Goal: Transaction & Acquisition: Purchase product/service

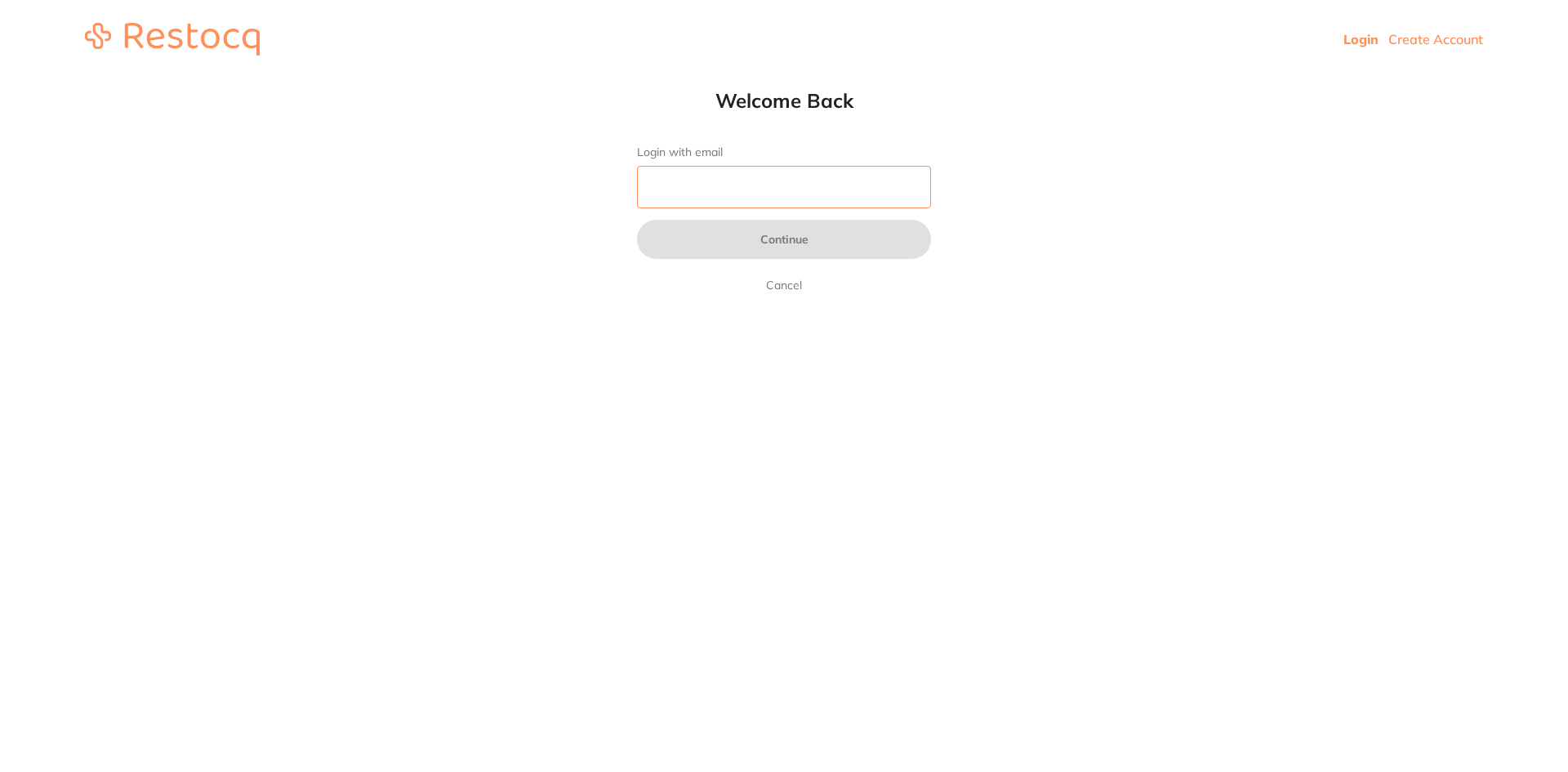
drag, startPoint x: 726, startPoint y: 177, endPoint x: 729, endPoint y: 197, distance: 20.2
click at [726, 177] on input "Login with email" at bounding box center [784, 187] width 294 height 42
type input "[EMAIL_ADDRESS][DOMAIN_NAME]"
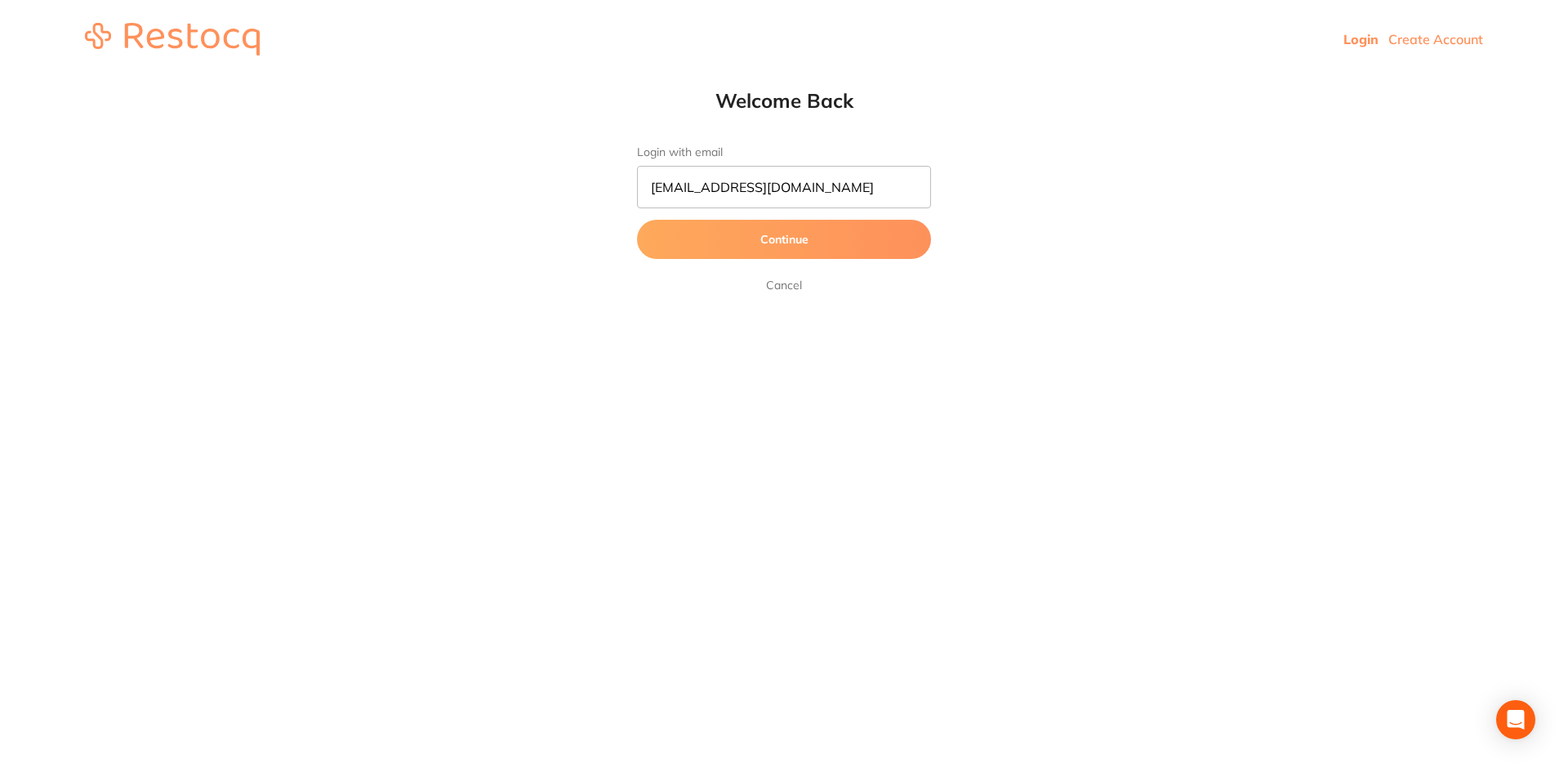
click at [759, 243] on button "Continue" at bounding box center [784, 239] width 294 height 39
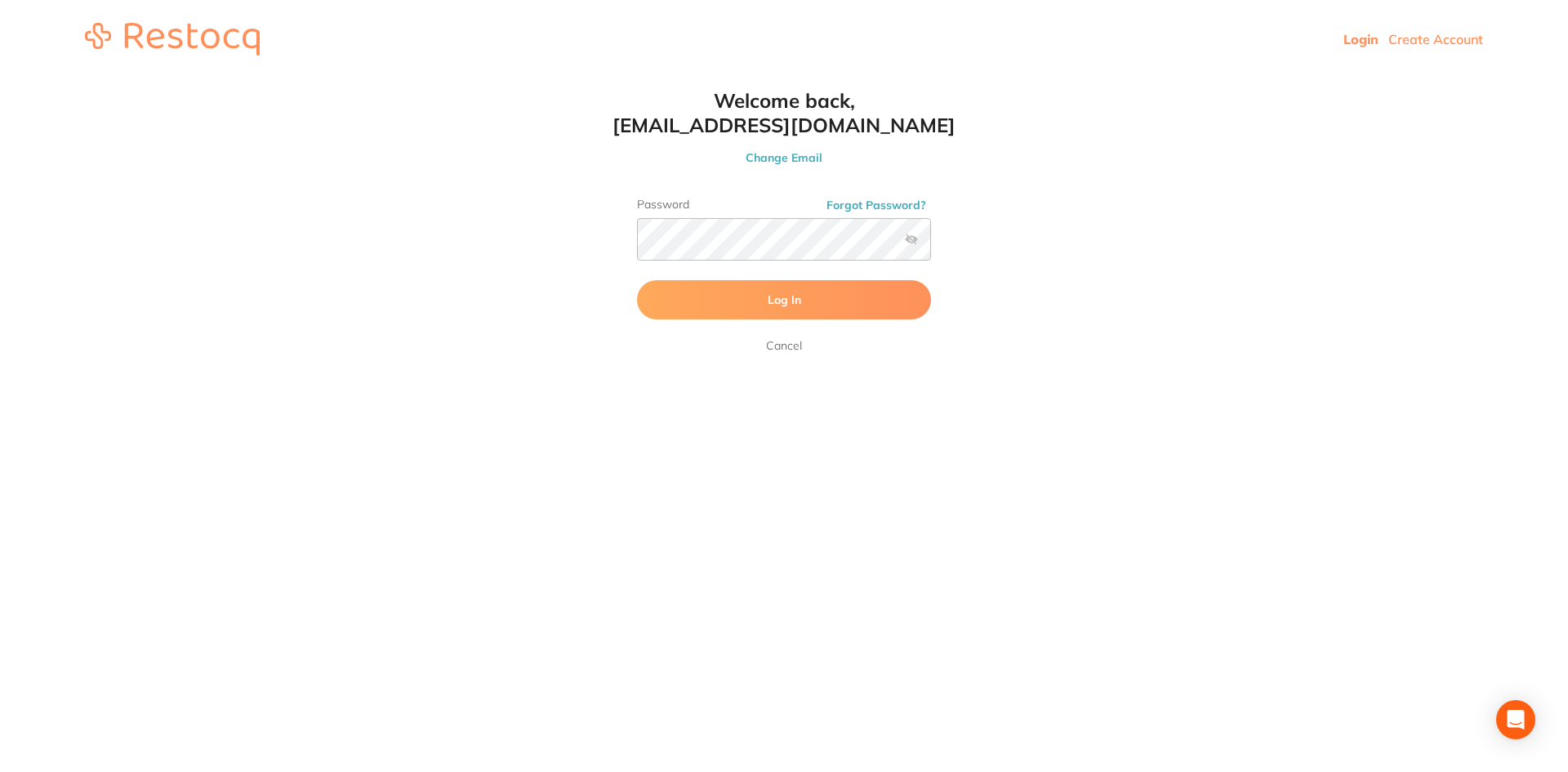
click at [734, 300] on button "Log In" at bounding box center [784, 299] width 294 height 39
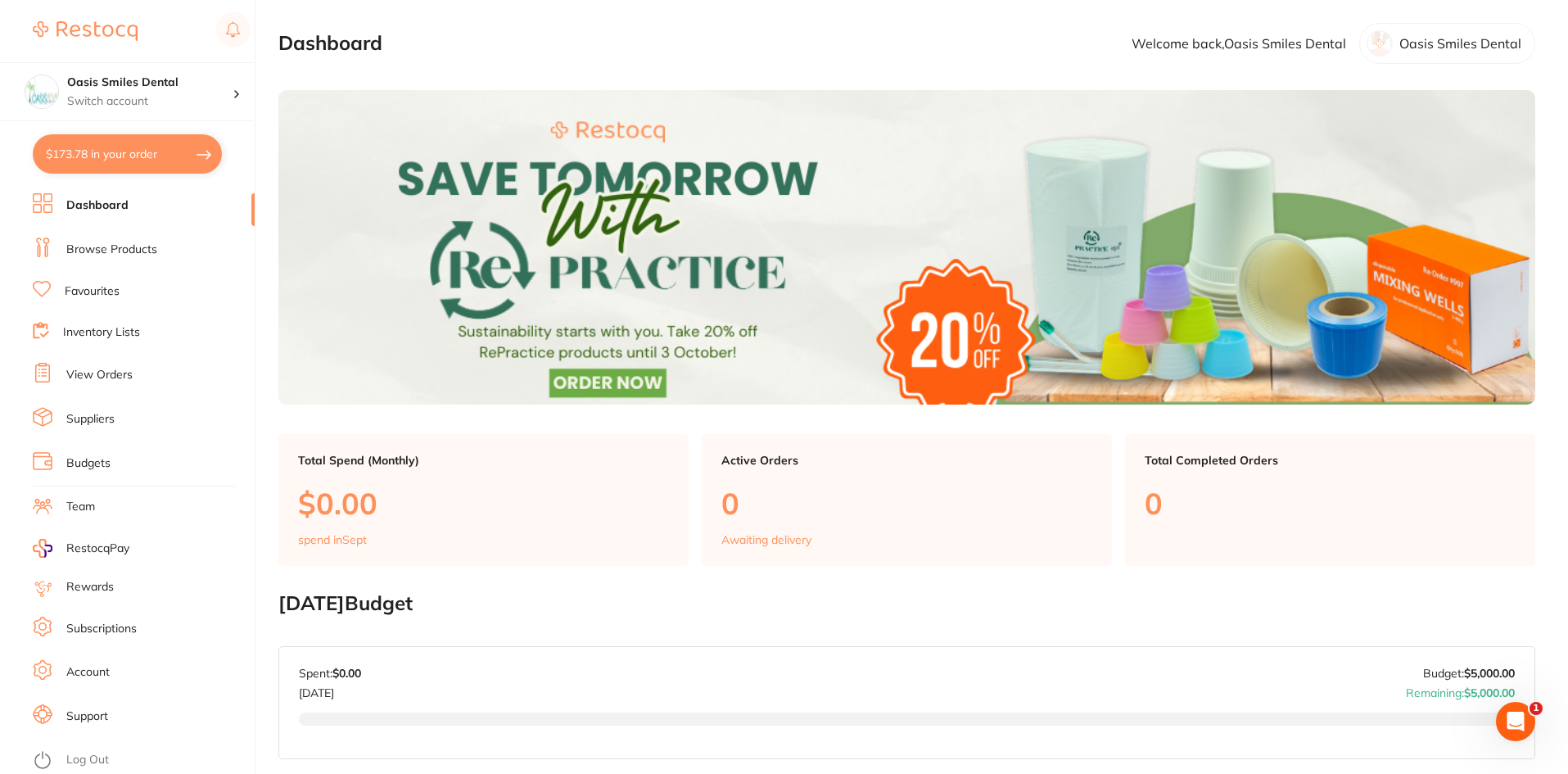
click at [143, 154] on button "$173.78 in your order" at bounding box center [127, 154] width 189 height 39
checkbox input "true"
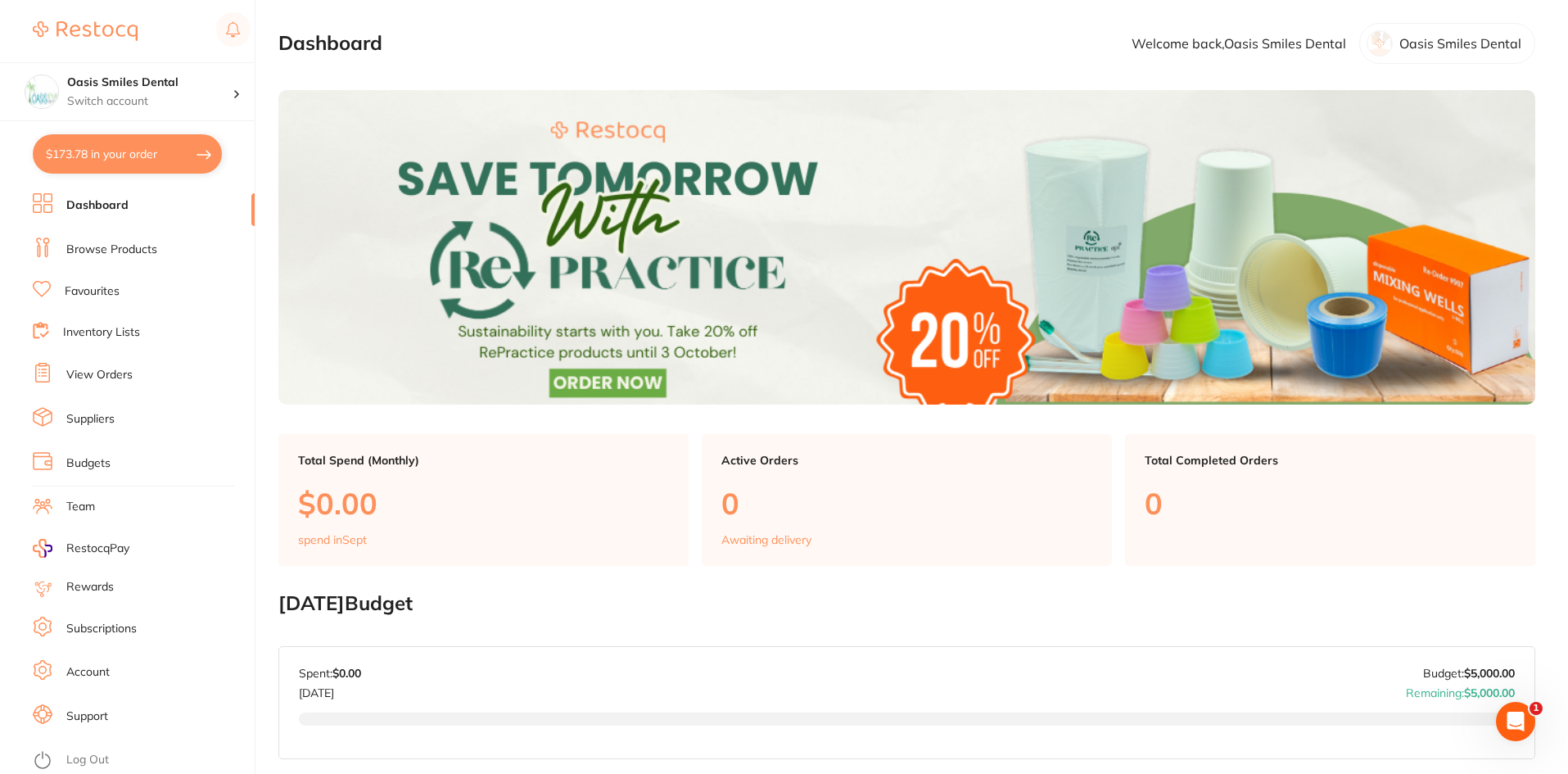
checkbox input "true"
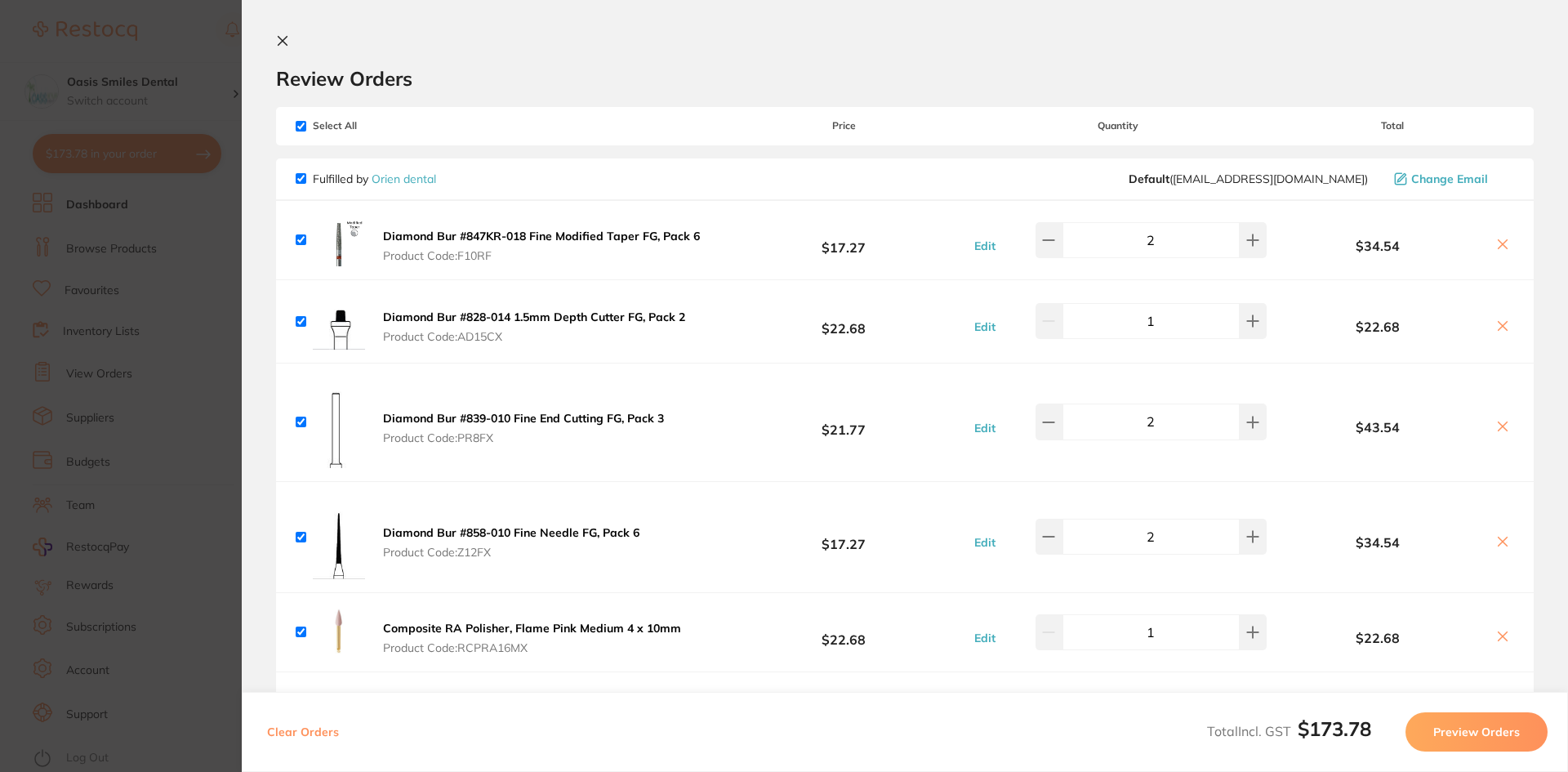
click at [282, 44] on icon at bounding box center [282, 41] width 13 height 13
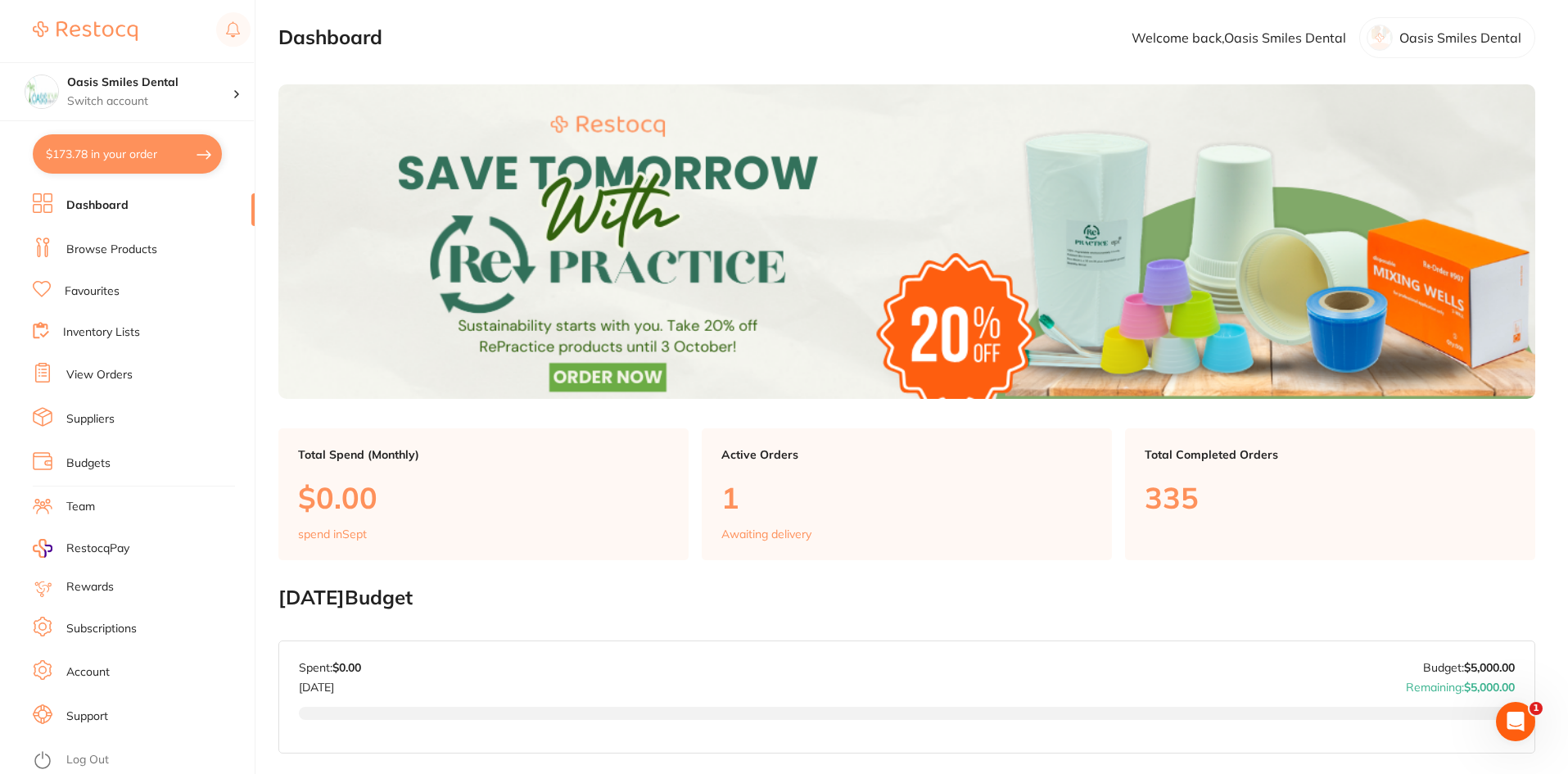
click at [113, 250] on link "Browse Products" at bounding box center [112, 249] width 91 height 16
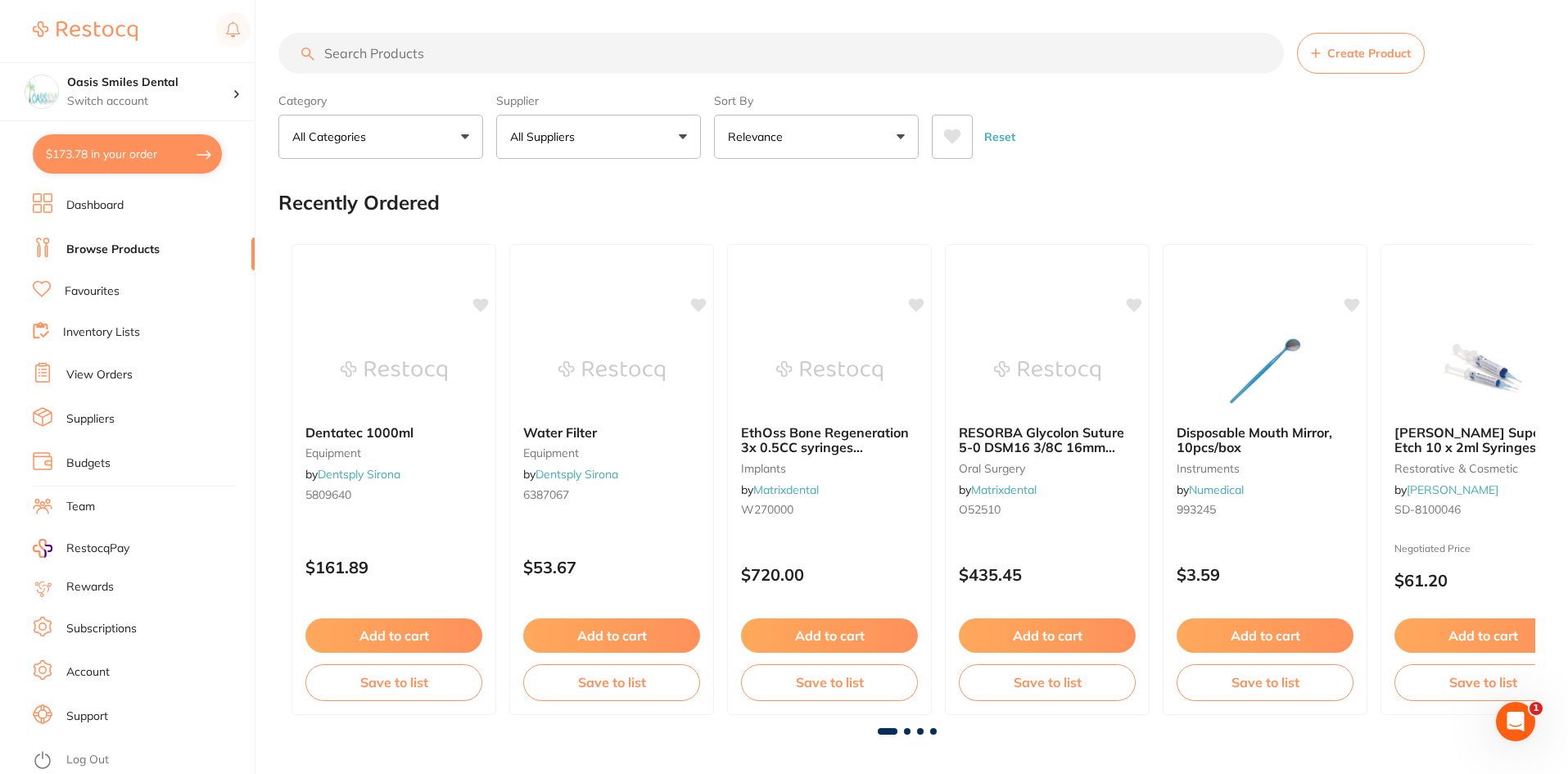
click at [491, 54] on input "search" at bounding box center [781, 53] width 1005 height 41
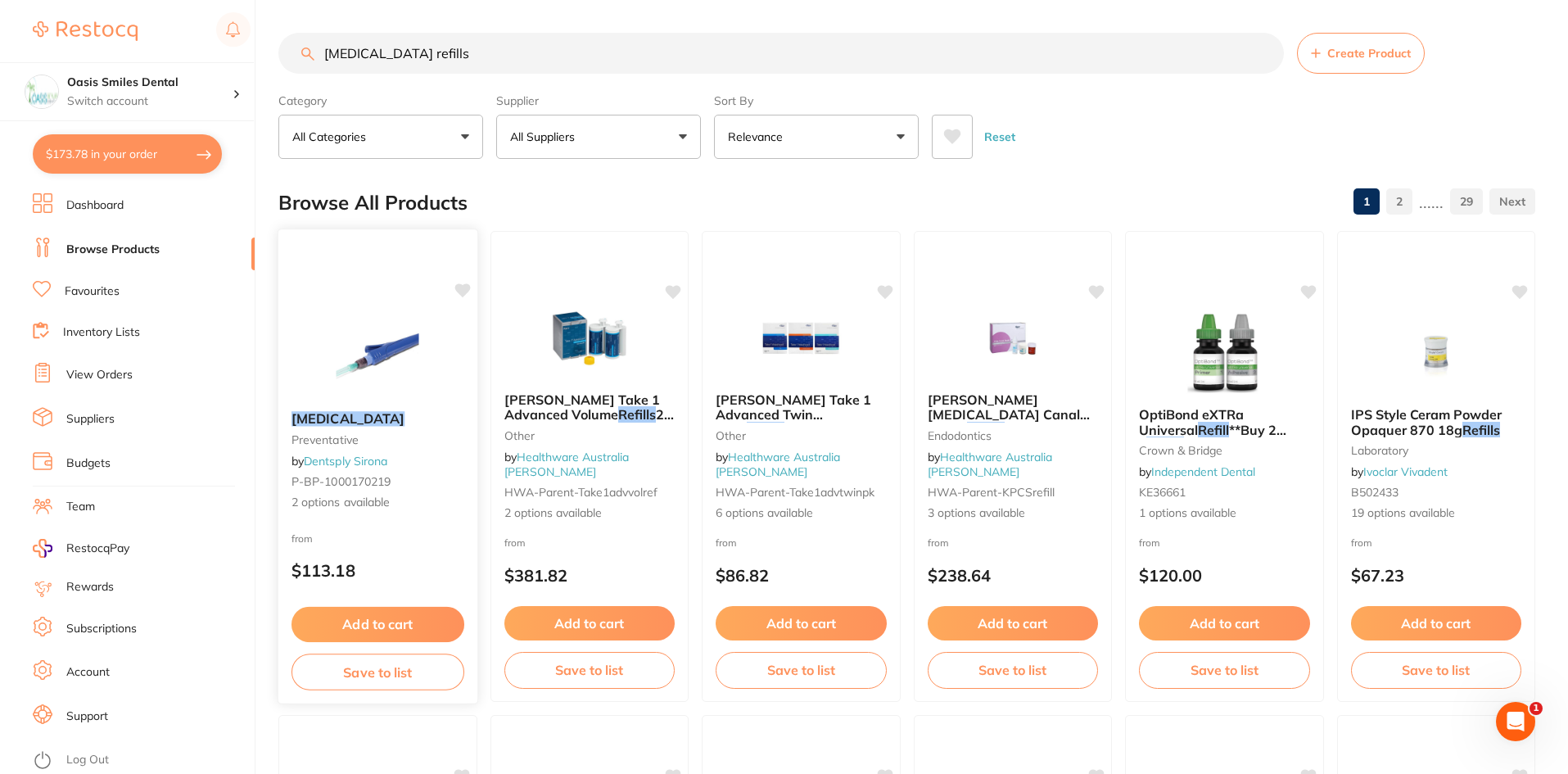
type input "[MEDICAL_DATA] refills"
drag, startPoint x: 355, startPoint y: 485, endPoint x: 355, endPoint y: 494, distance: 9.0
click at [355, 485] on span "P-BP-1000170219" at bounding box center [341, 481] width 98 height 15
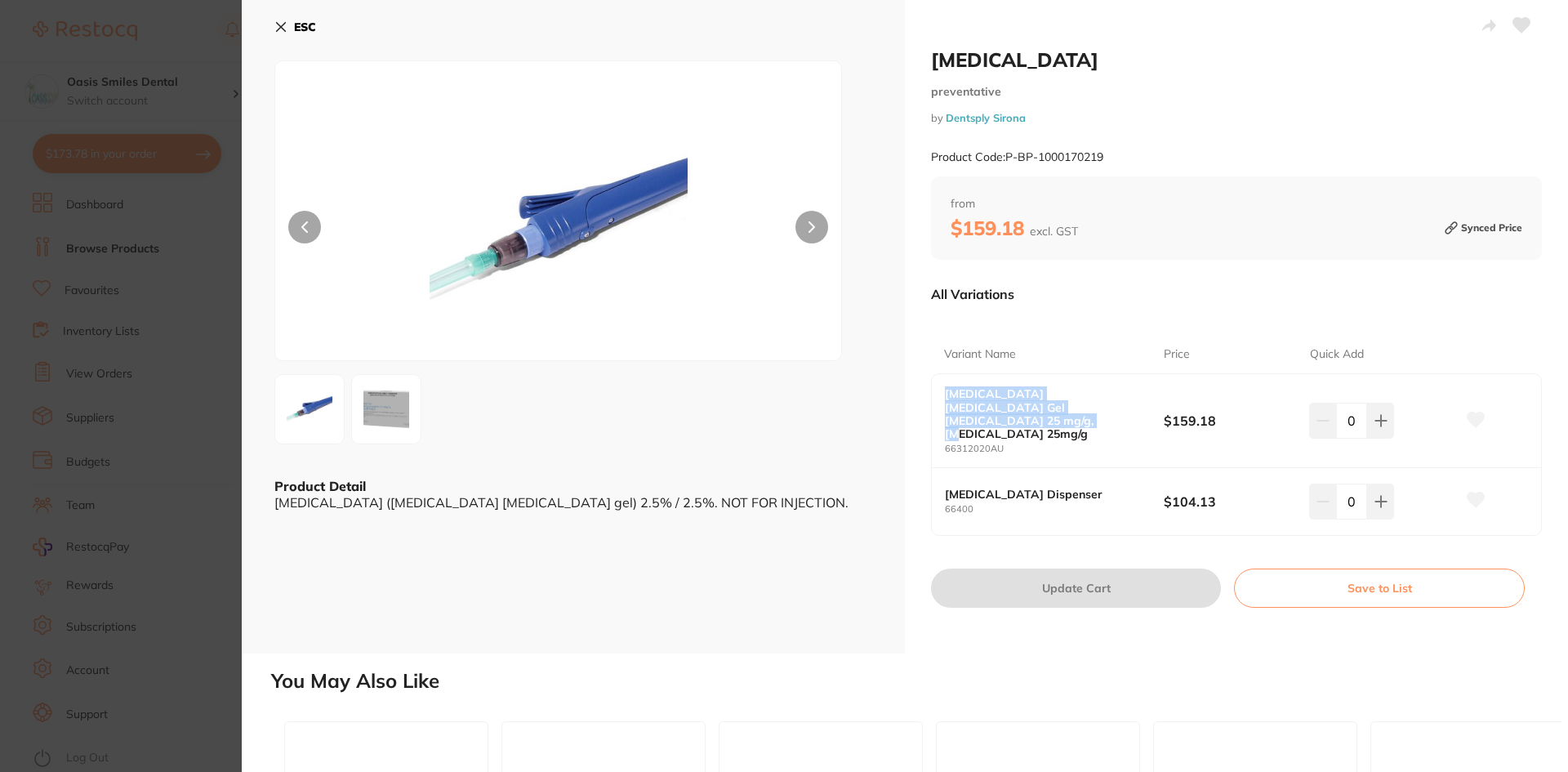
drag, startPoint x: 945, startPoint y: 394, endPoint x: 1098, endPoint y: 405, distance: 153.4
click at [1098, 405] on b "[MEDICAL_DATA] [MEDICAL_DATA] Gel [MEDICAL_DATA] 25 mg/g, [MEDICAL_DATA] 25mg/g" at bounding box center [1043, 413] width 196 height 52
click at [1093, 444] on small "66312020AU" at bounding box center [1054, 449] width 219 height 11
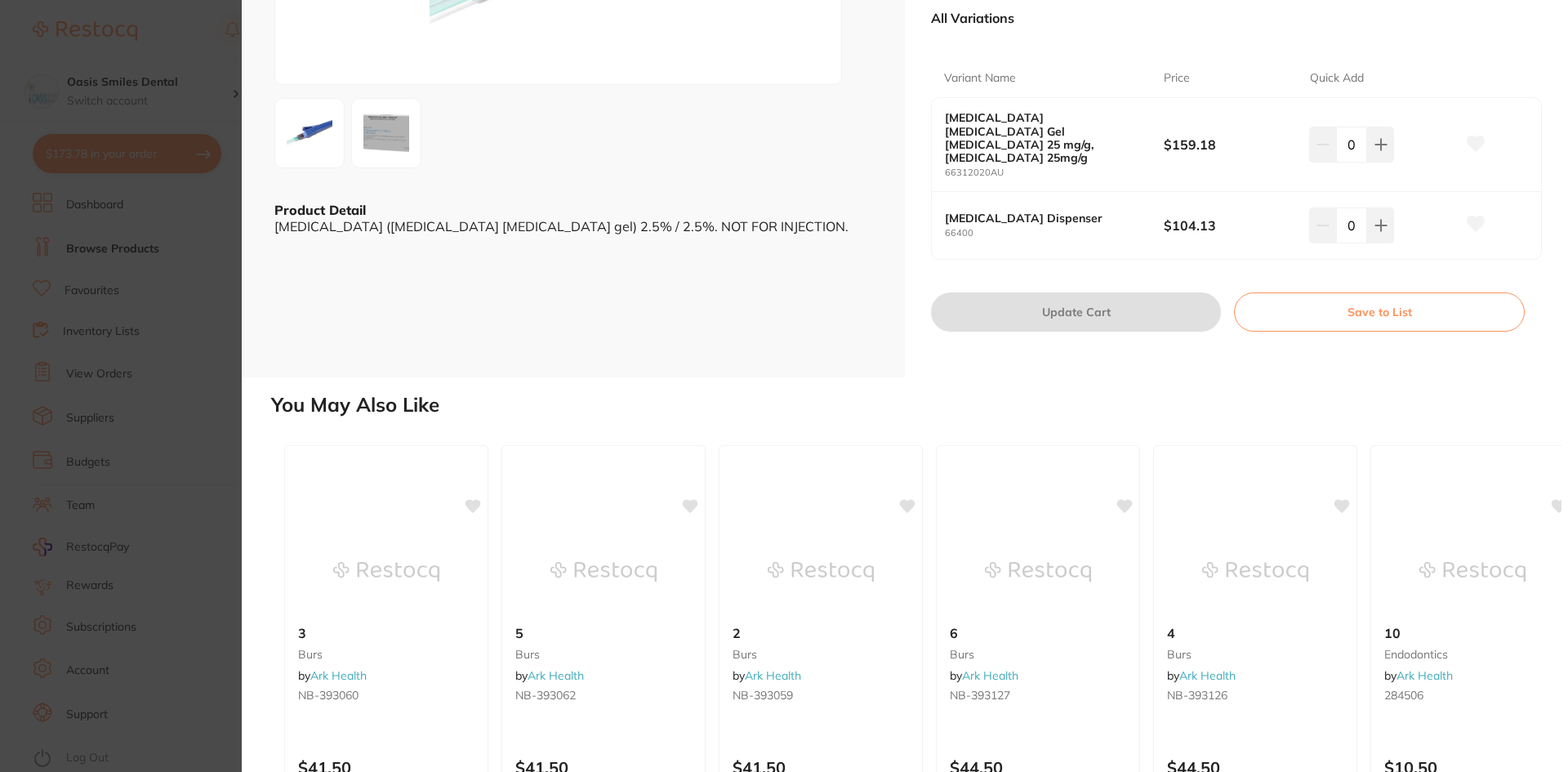
scroll to position [81, 0]
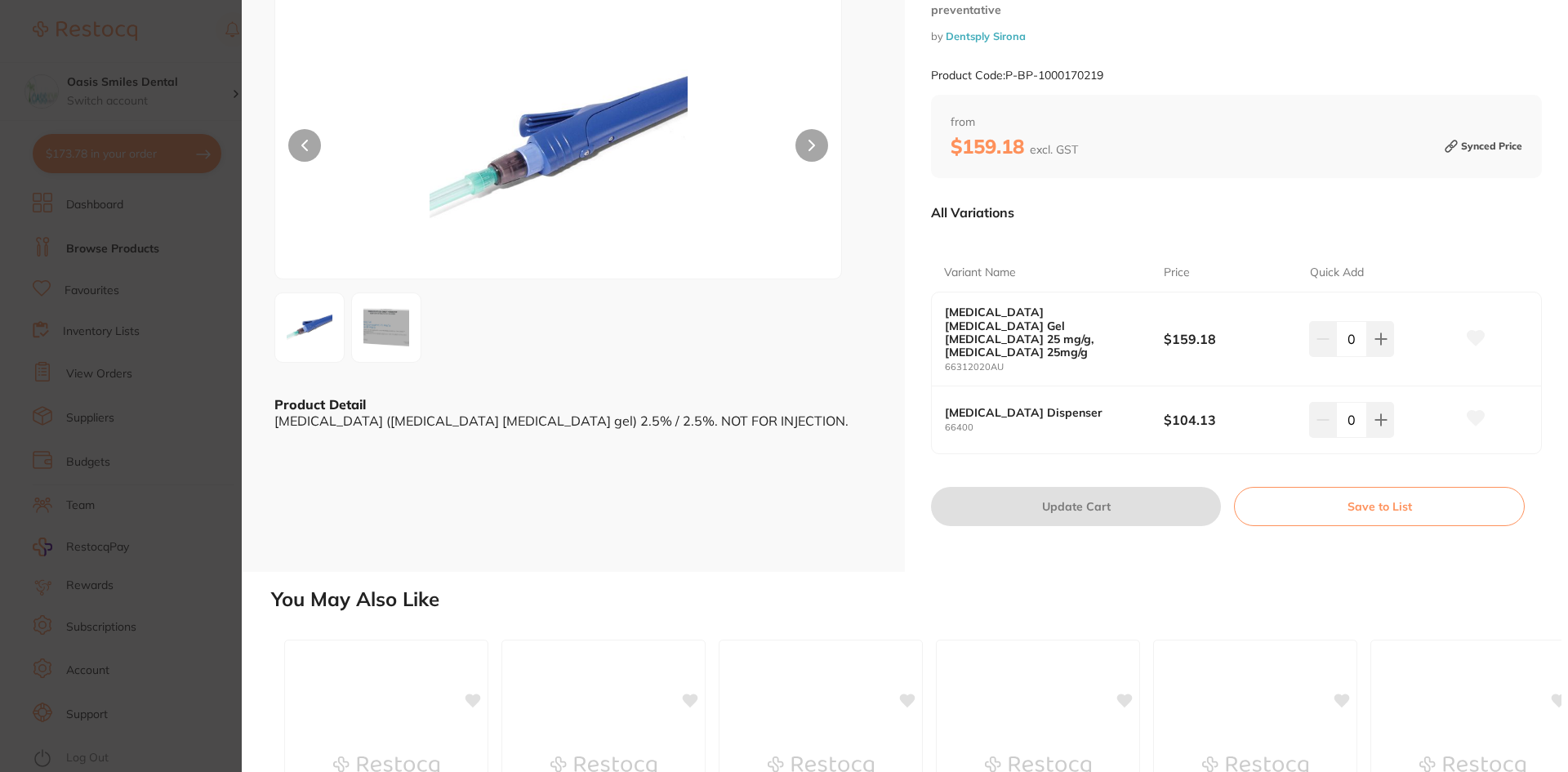
click at [358, 327] on img at bounding box center [386, 328] width 58 height 58
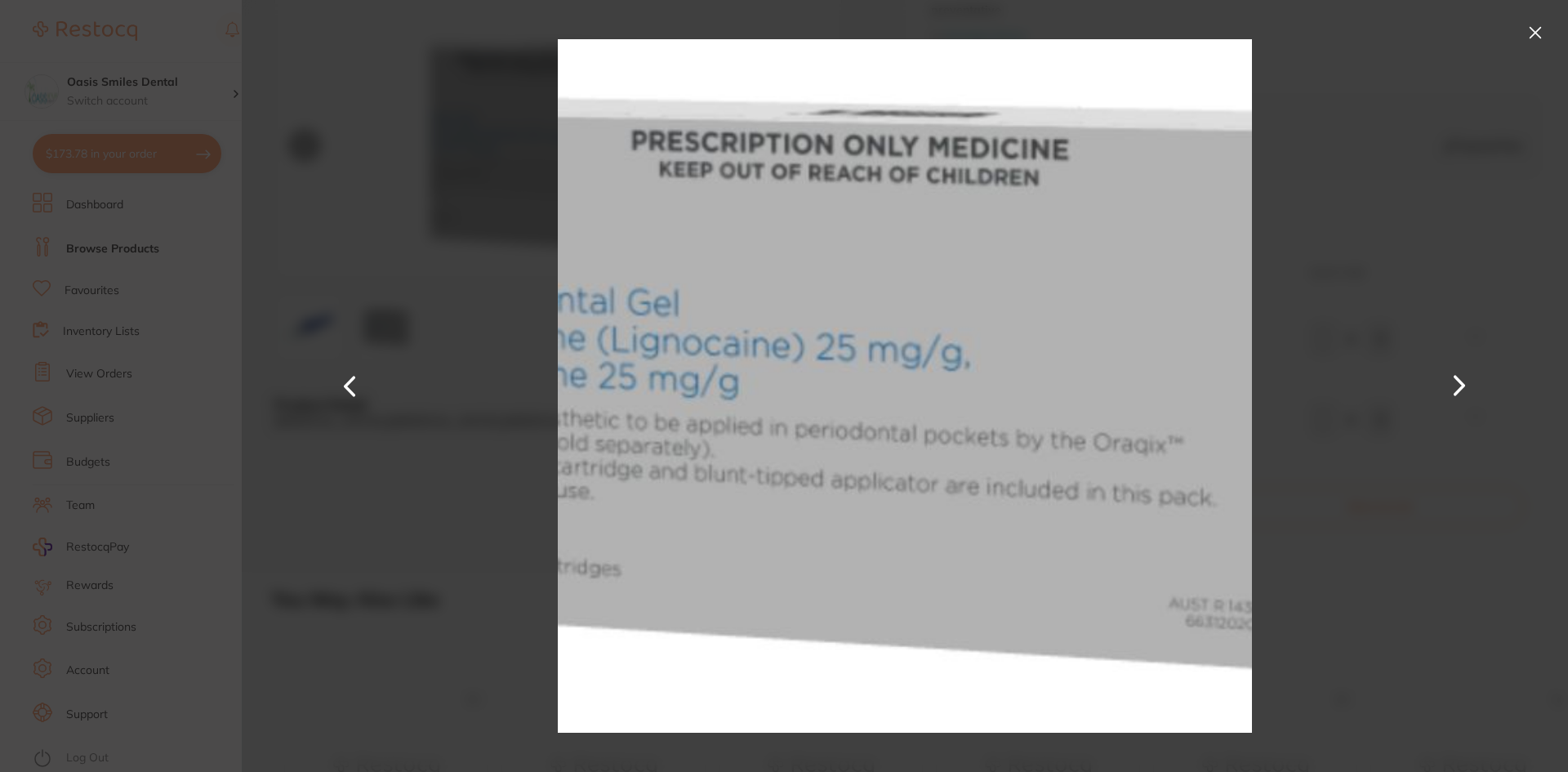
scroll to position [0, 0]
click at [1535, 27] on button at bounding box center [1535, 33] width 27 height 27
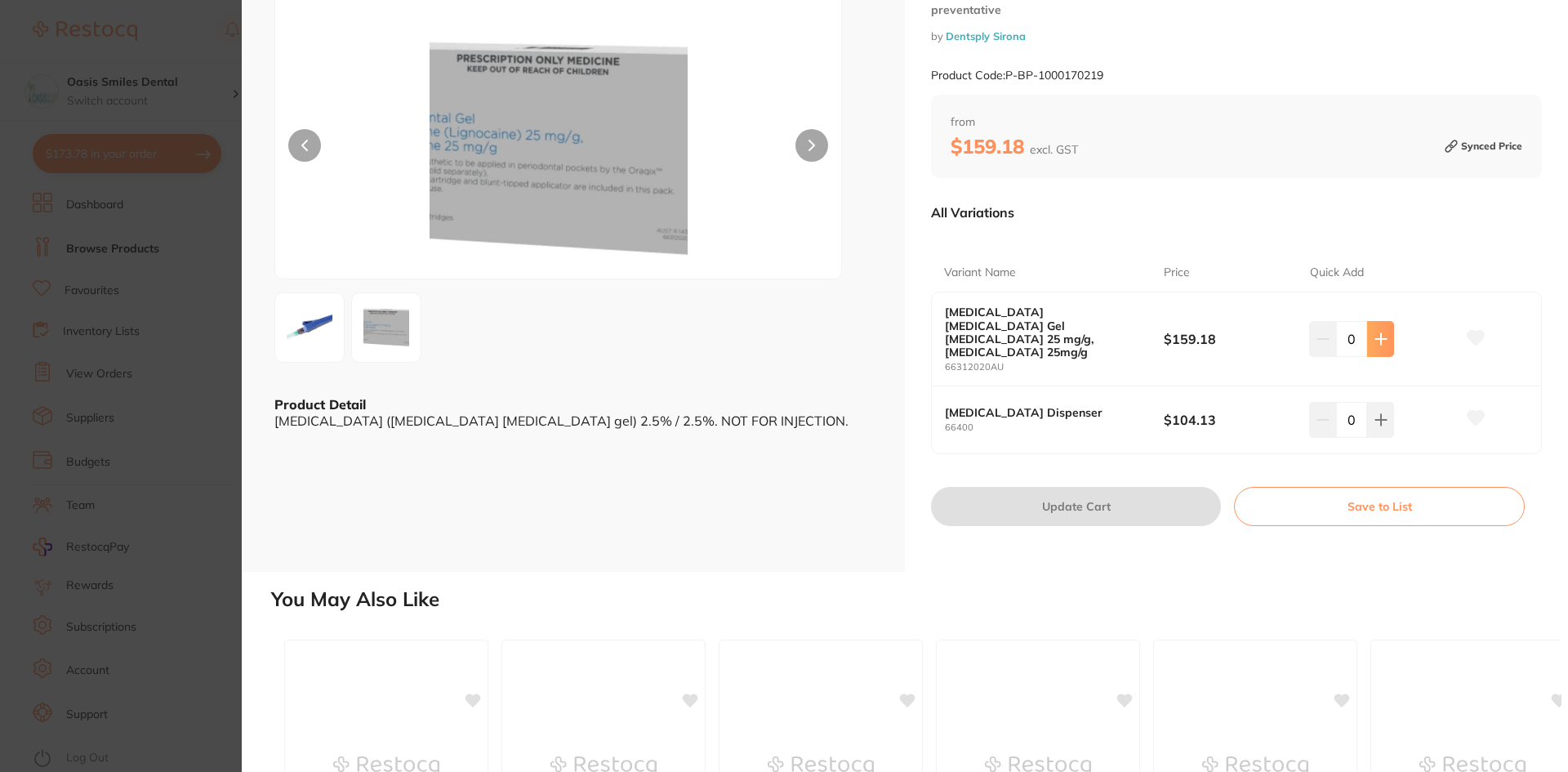
click at [1375, 321] on button at bounding box center [1380, 339] width 27 height 36
type input "1"
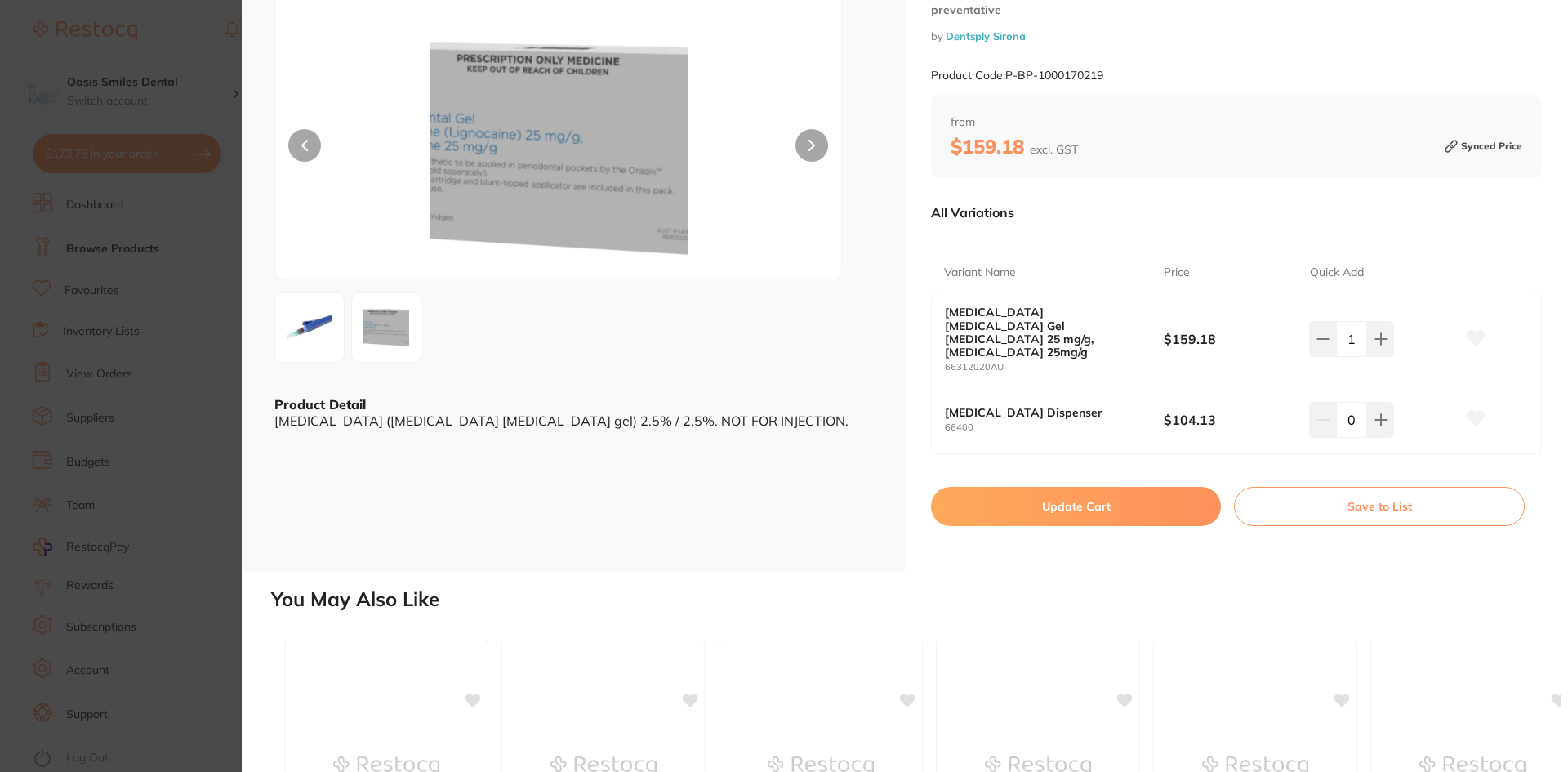
click at [1069, 487] on button "Update Cart" at bounding box center [1076, 506] width 290 height 39
checkbox input "false"
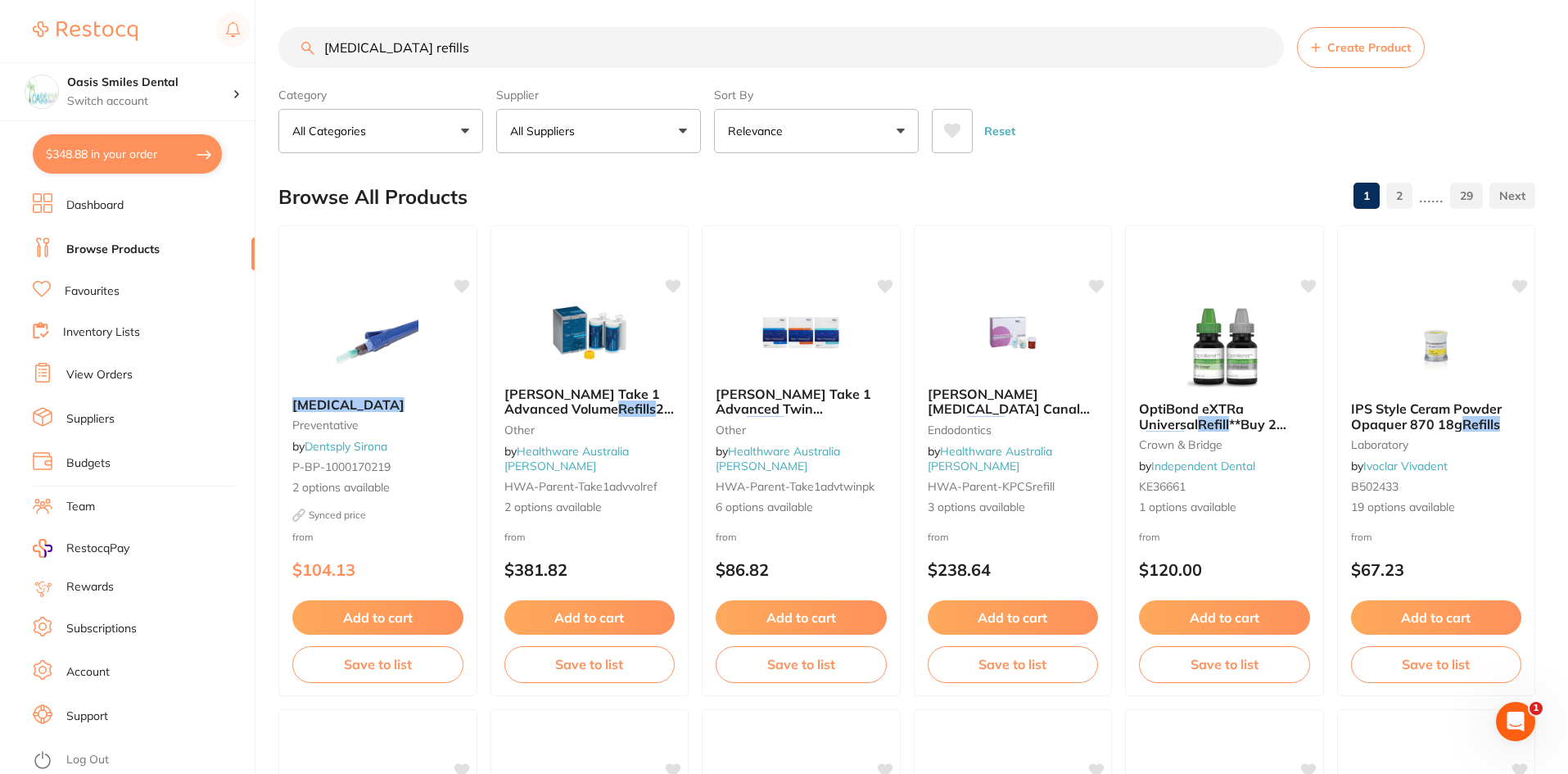
drag, startPoint x: 605, startPoint y: 53, endPoint x: 313, endPoint y: 43, distance: 292.2
click at [311, 43] on div "[MEDICAL_DATA] refills Create Product" at bounding box center [907, 47] width 1257 height 41
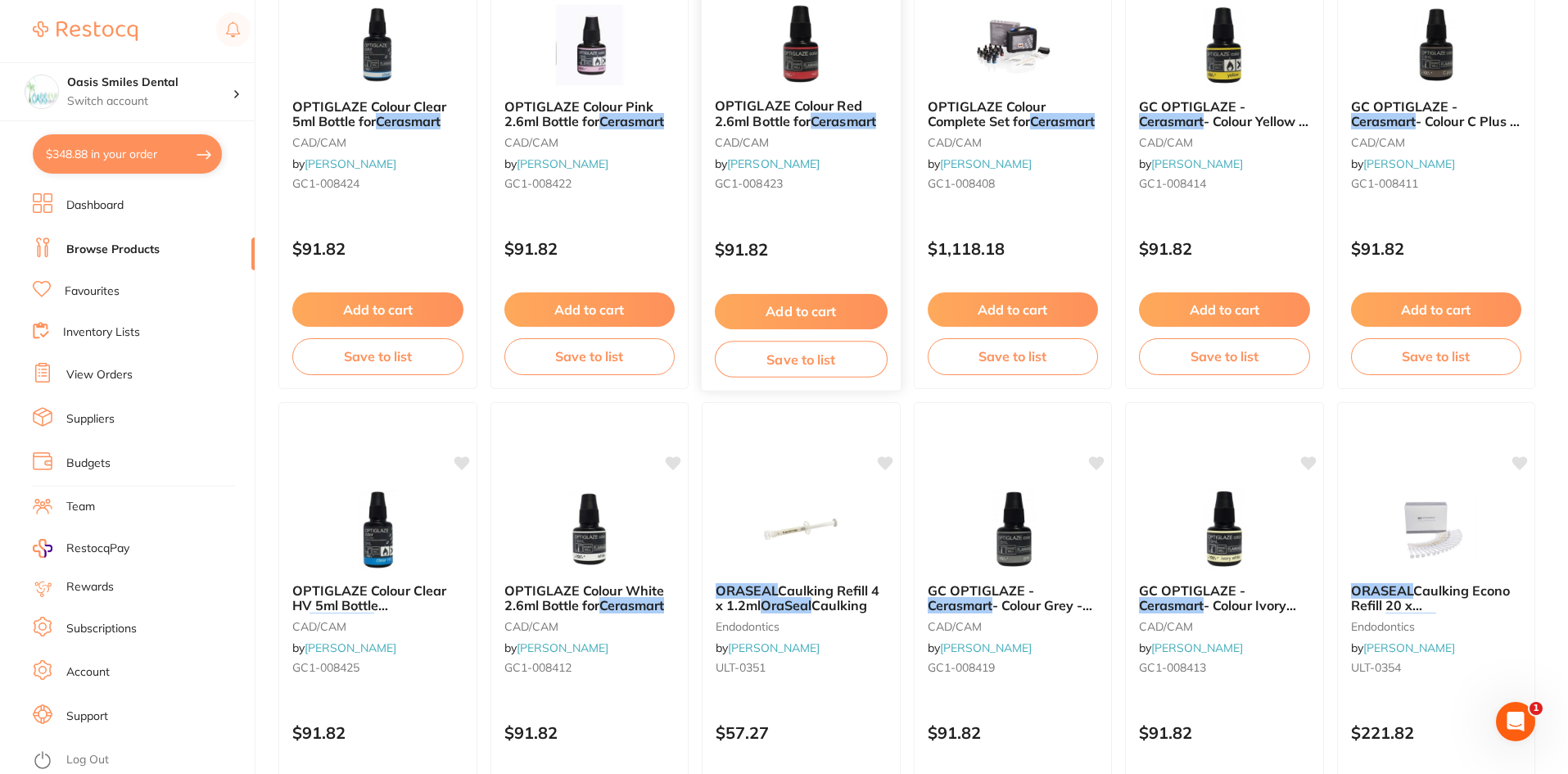
scroll to position [0, 0]
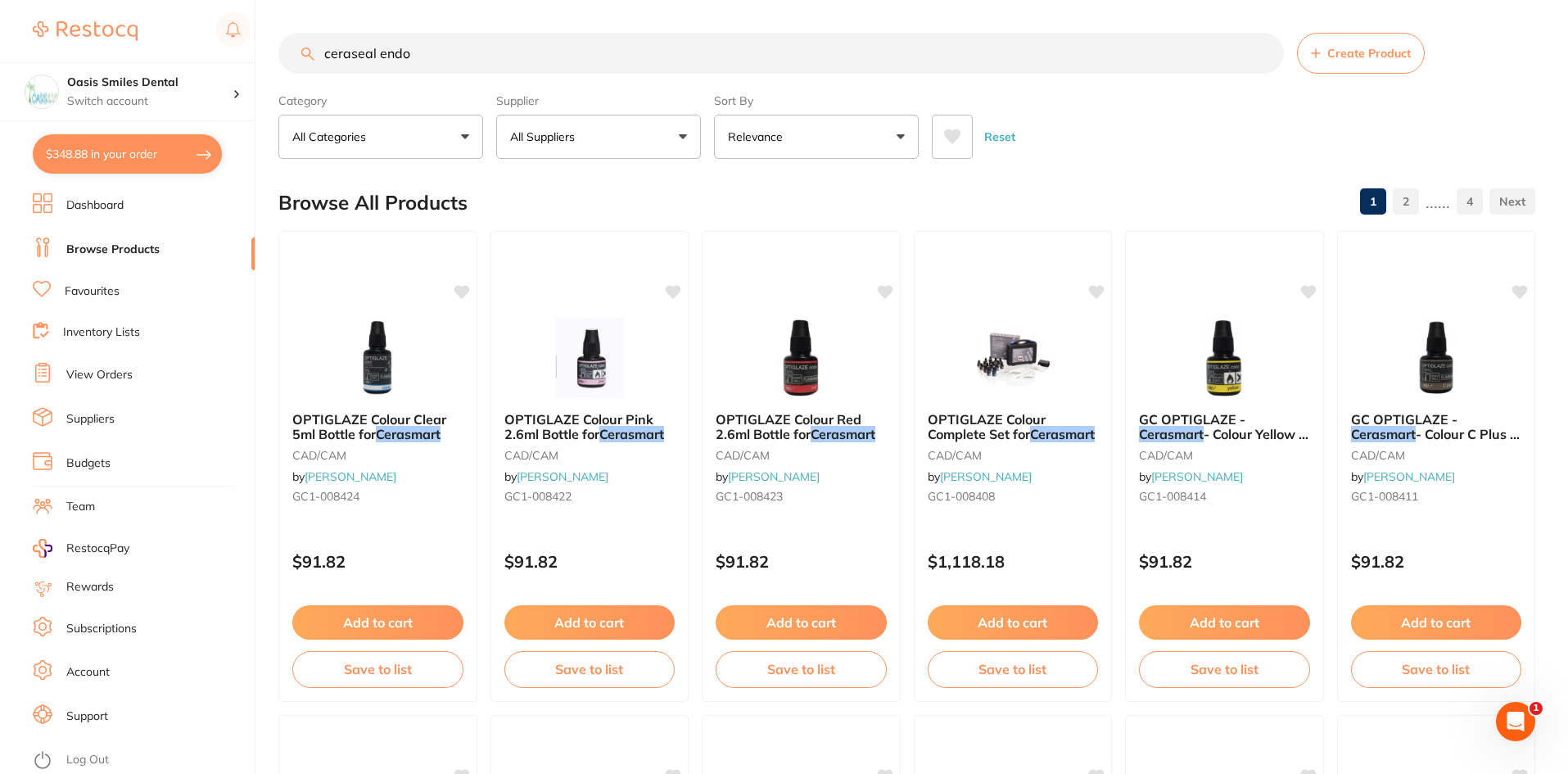
type input "ceraseal endo"
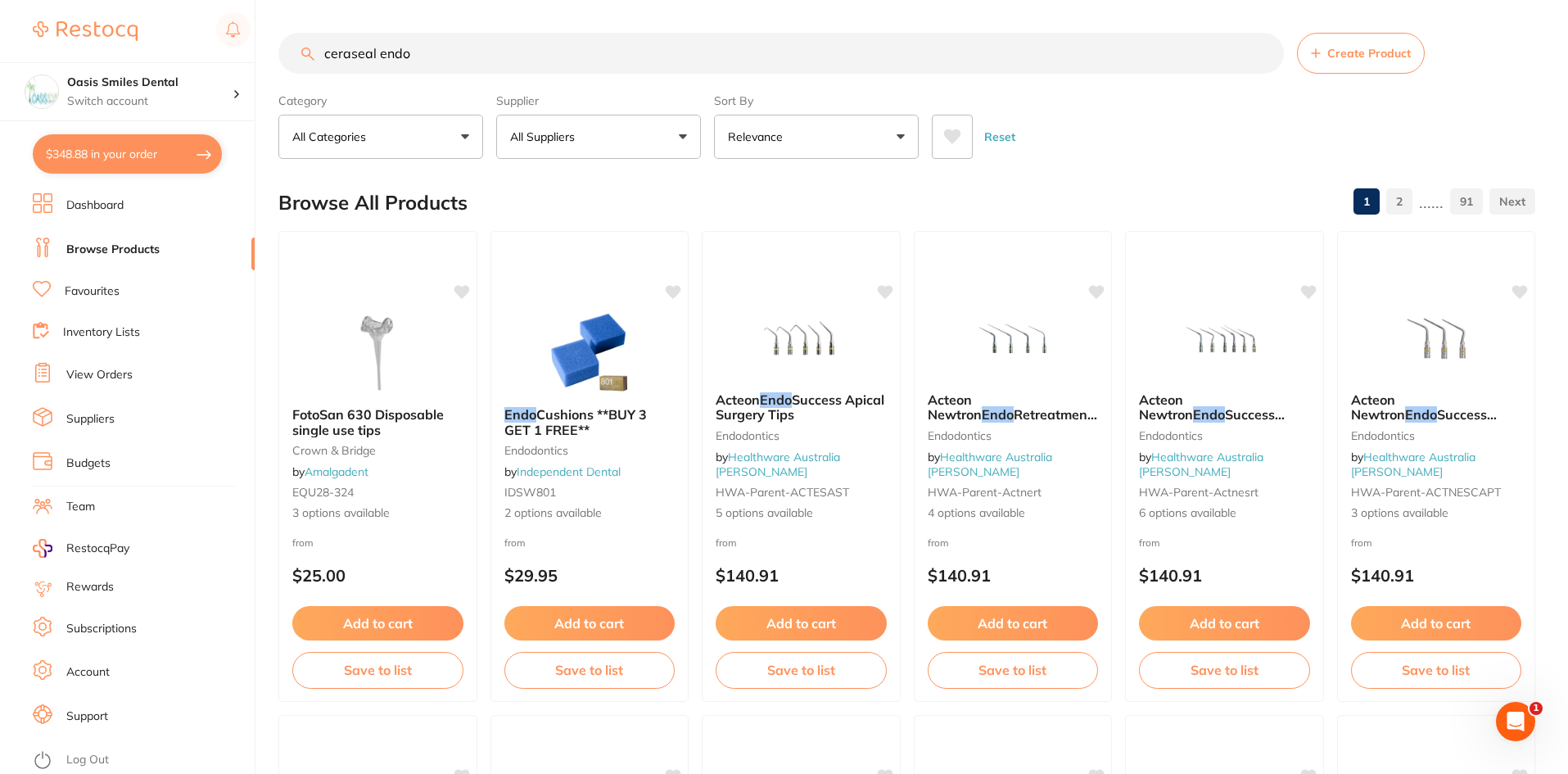
click at [105, 157] on button "$348.88 in your order" at bounding box center [127, 154] width 189 height 39
checkbox input "true"
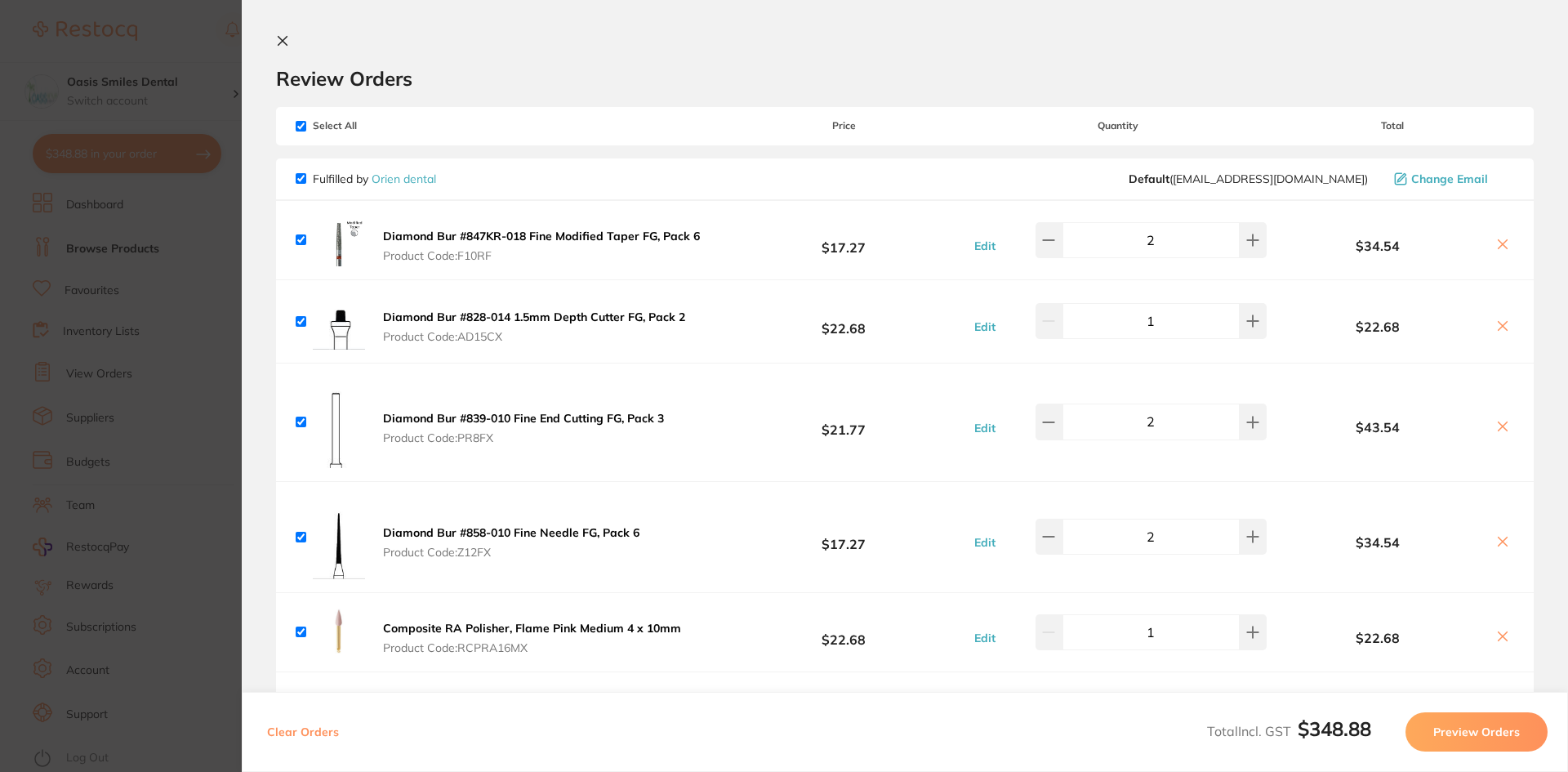
click at [280, 37] on icon at bounding box center [283, 42] width 9 height 9
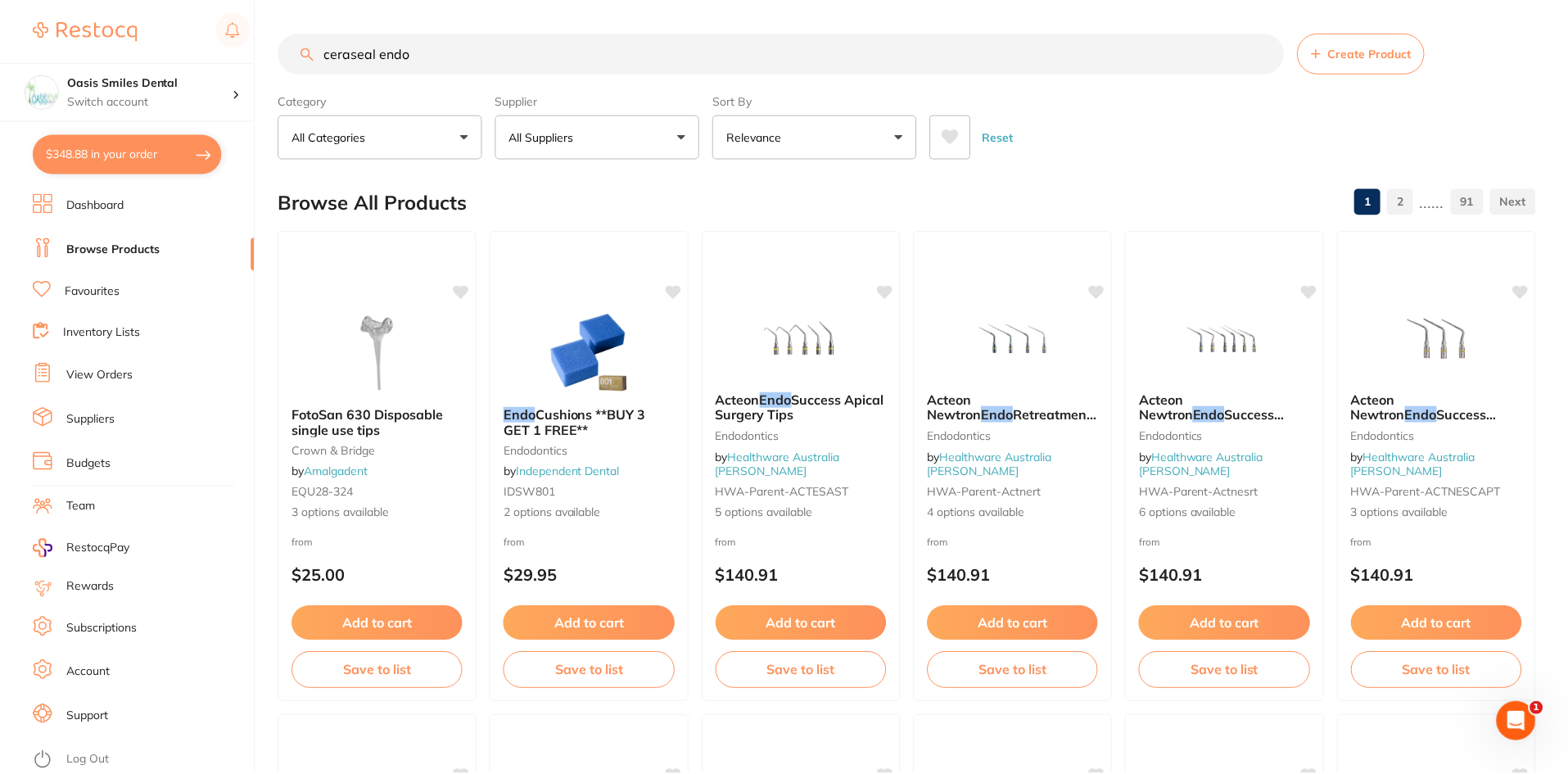
scroll to position [1, 0]
drag, startPoint x: 444, startPoint y: 59, endPoint x: 323, endPoint y: 40, distance: 122.5
click at [323, 40] on input "ceraseal endo" at bounding box center [781, 52] width 1005 height 41
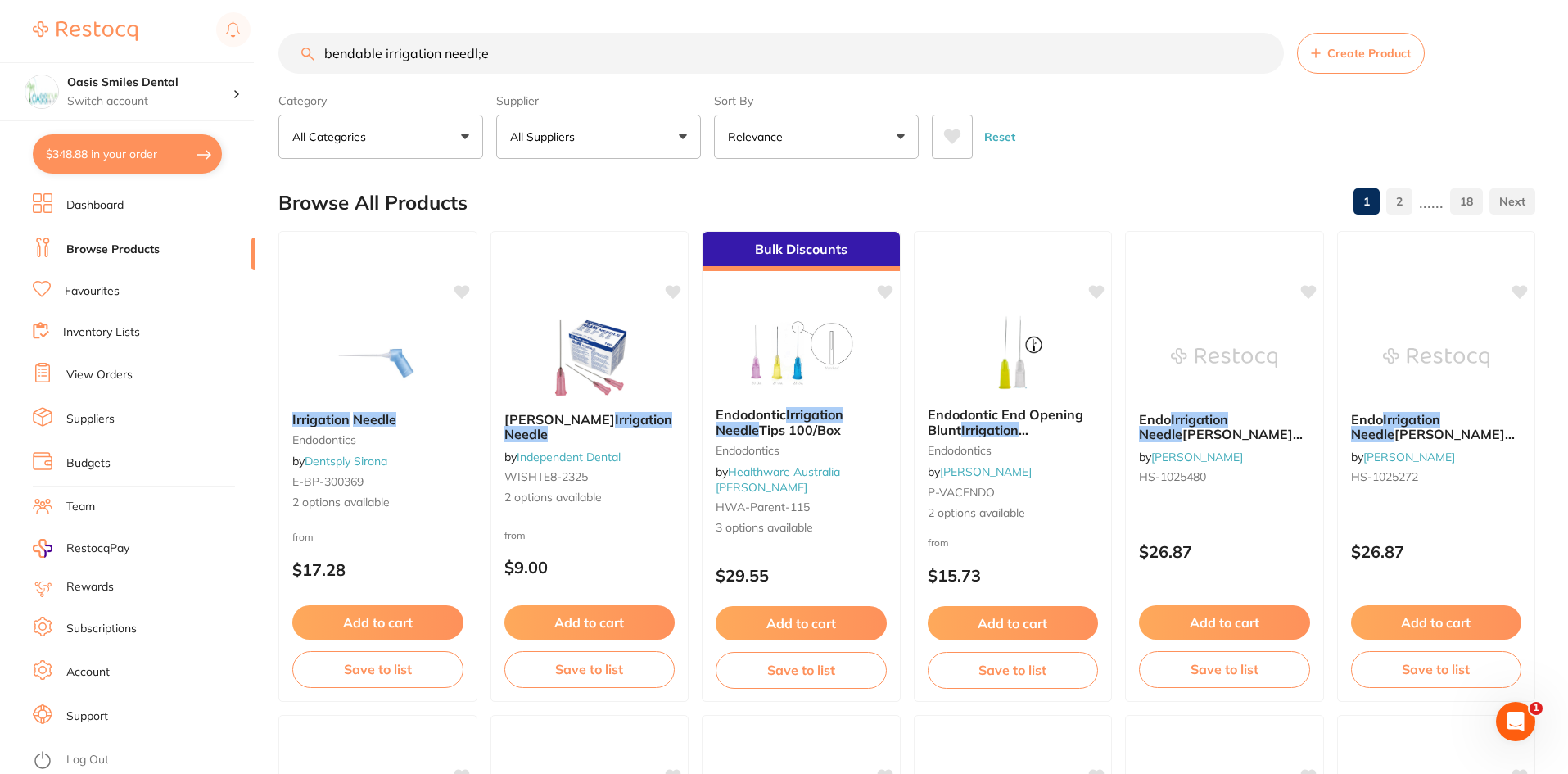
scroll to position [0, 0]
click at [478, 49] on input "bendable irrigation needl;e" at bounding box center [781, 53] width 1005 height 41
type input "bendable irrigation needle"
drag, startPoint x: 506, startPoint y: 55, endPoint x: 324, endPoint y: 61, distance: 182.1
click at [324, 61] on input "bendable irrigation needle" at bounding box center [781, 53] width 1005 height 41
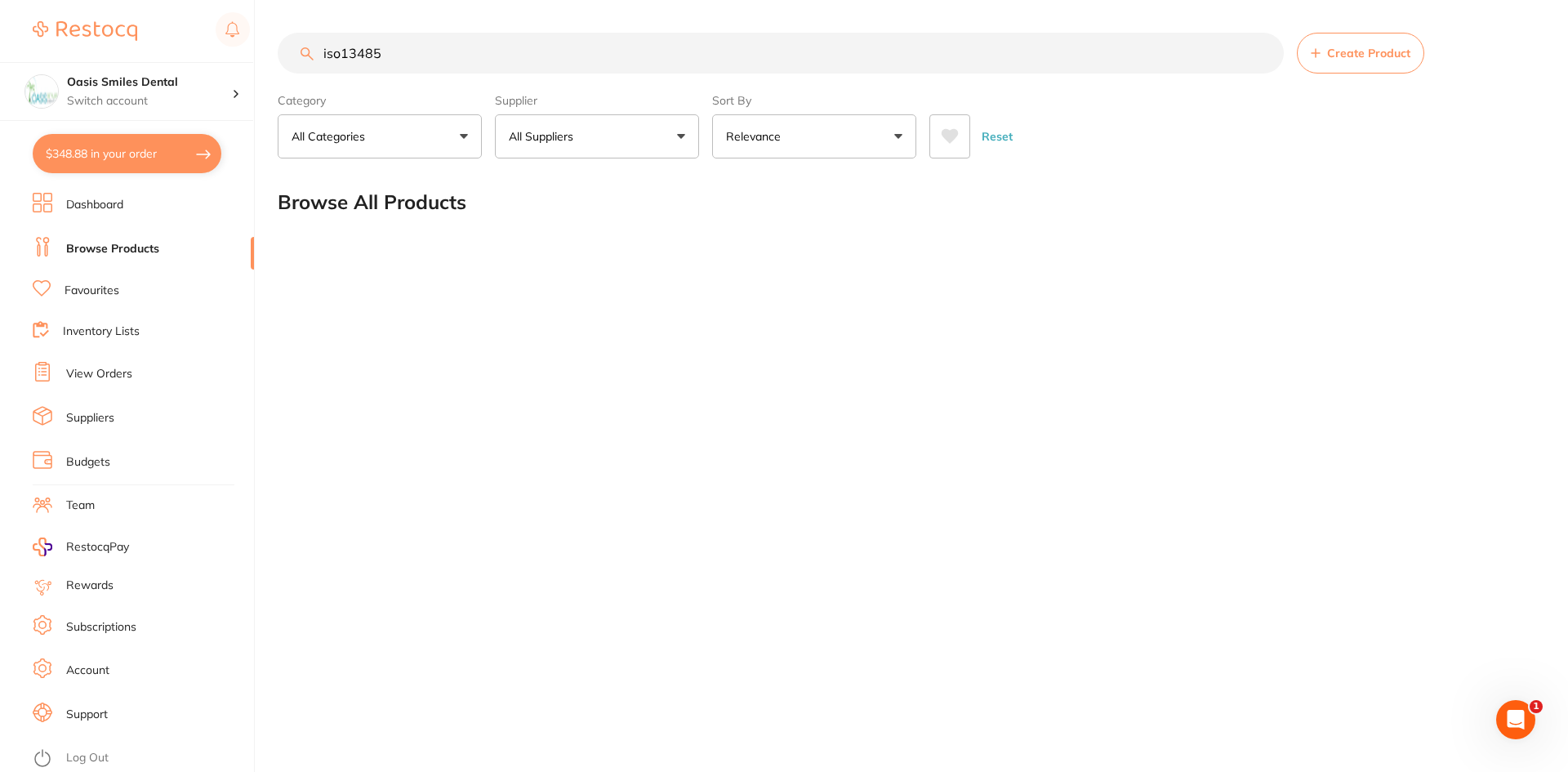
type input "iso13485"
drag, startPoint x: 392, startPoint y: 51, endPoint x: 311, endPoint y: 53, distance: 81.0
click at [311, 53] on div "iso13485 Create Product" at bounding box center [906, 53] width 1257 height 41
click at [569, 537] on div "iso13485 Create Product Category All Categories All Categories No categories fo…" at bounding box center [923, 386] width 1290 height 772
